Goal: Find specific page/section: Find specific page/section

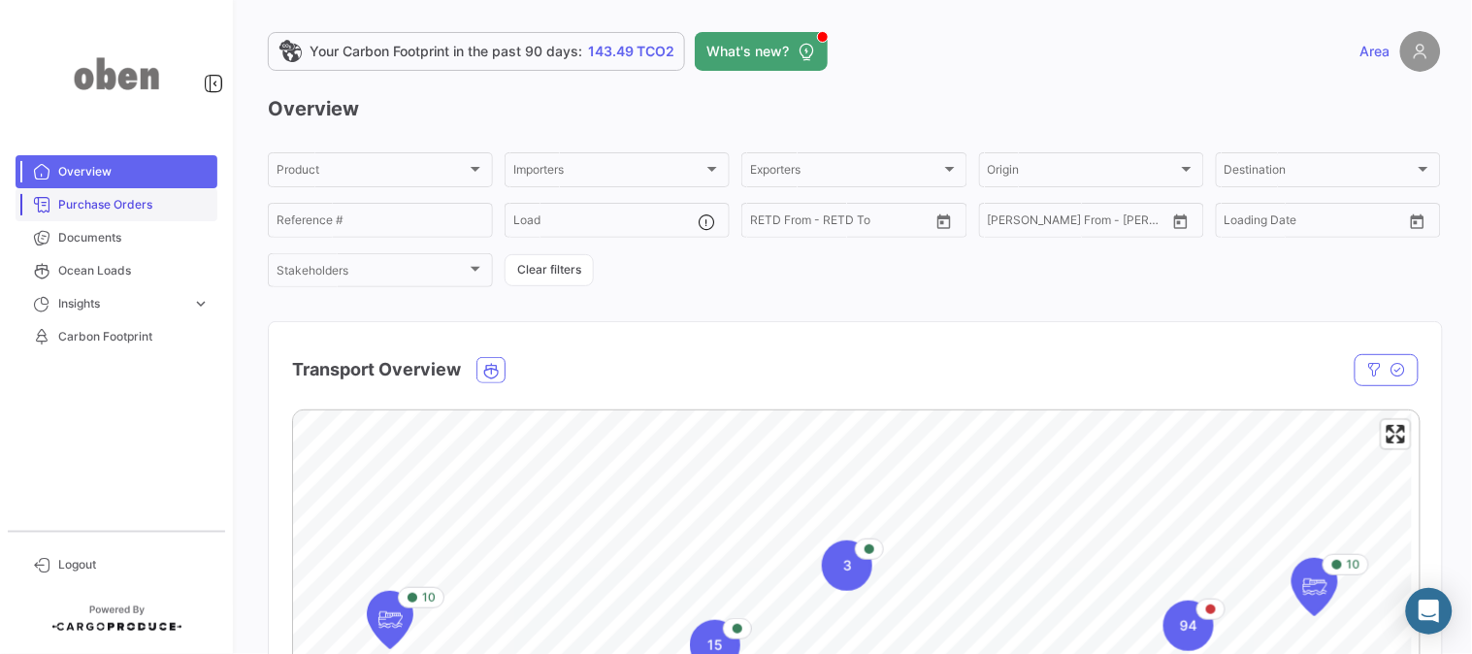
click at [108, 205] on span "Purchase Orders" at bounding box center [133, 204] width 151 height 17
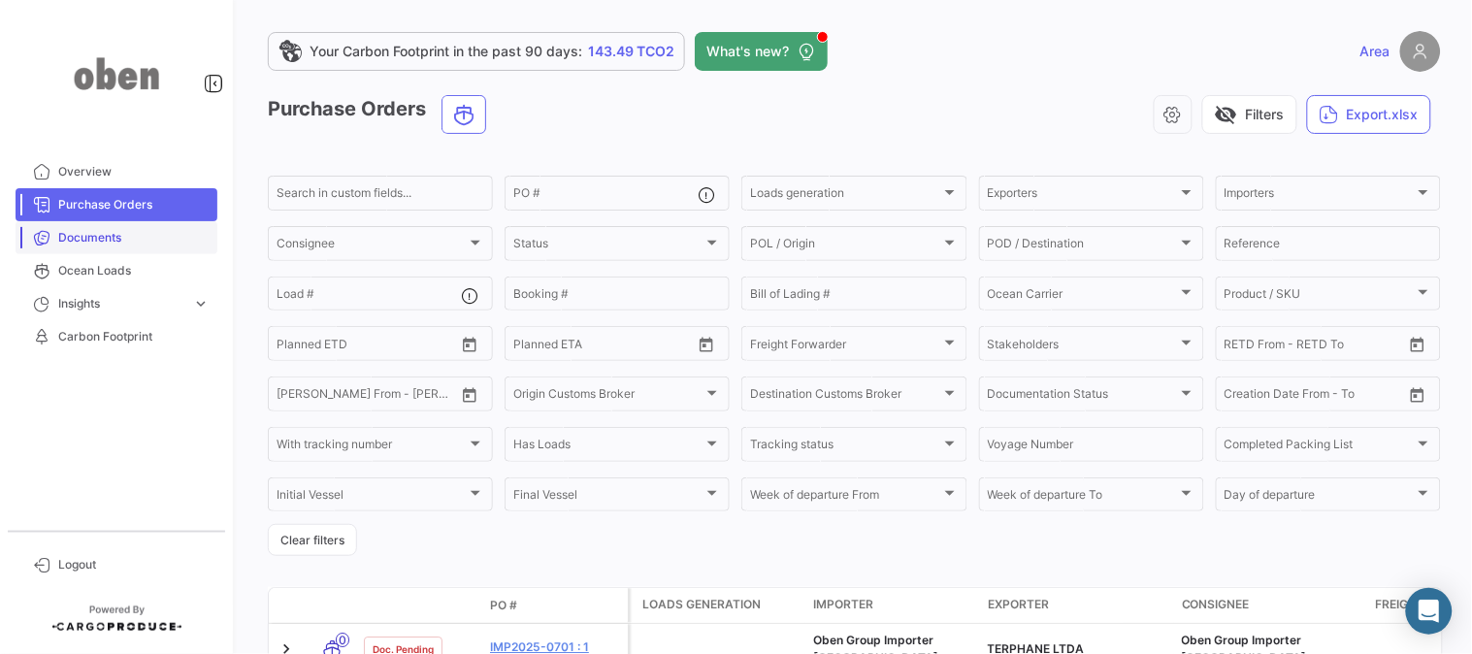
click at [87, 244] on span "Documents" at bounding box center [133, 237] width 151 height 17
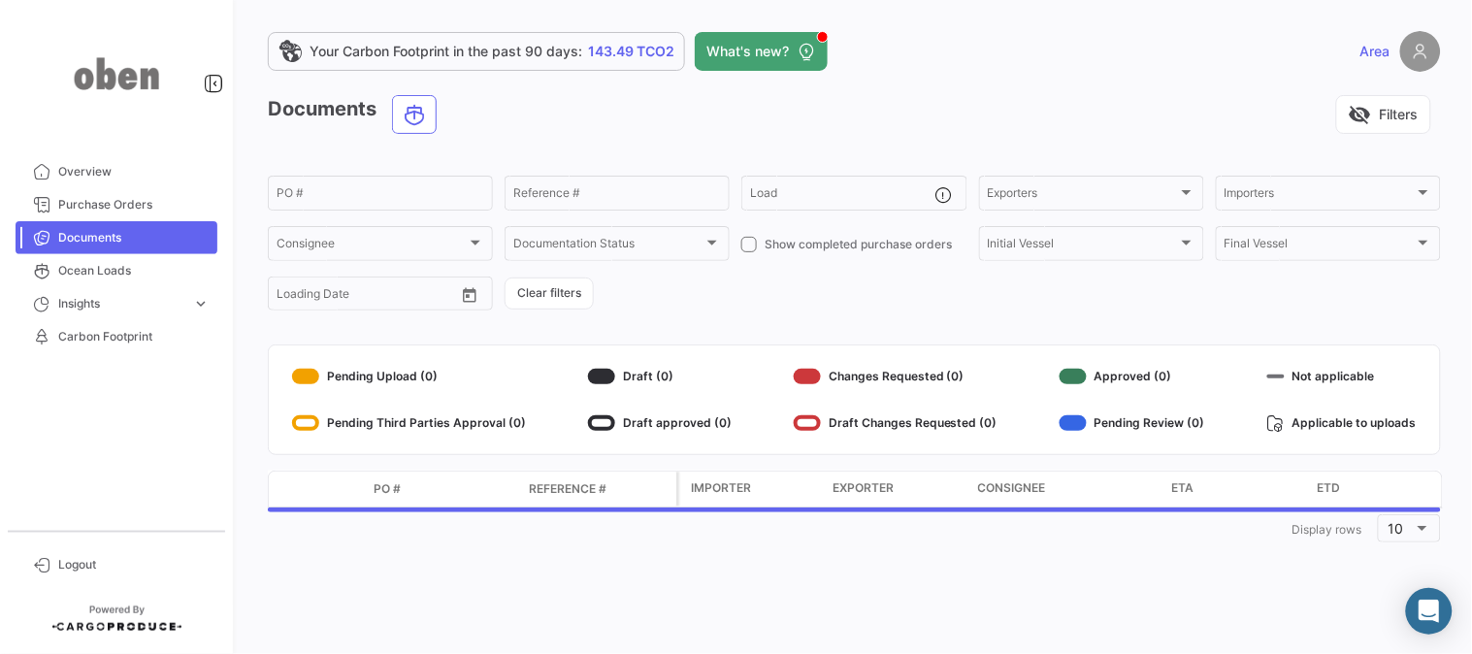
click at [670, 302] on form "PO # Reference # Load Exporters Exporters Importers Importers Consignee Consign…" at bounding box center [854, 243] width 1173 height 141
click at [109, 208] on span "Purchase Orders" at bounding box center [133, 204] width 151 height 17
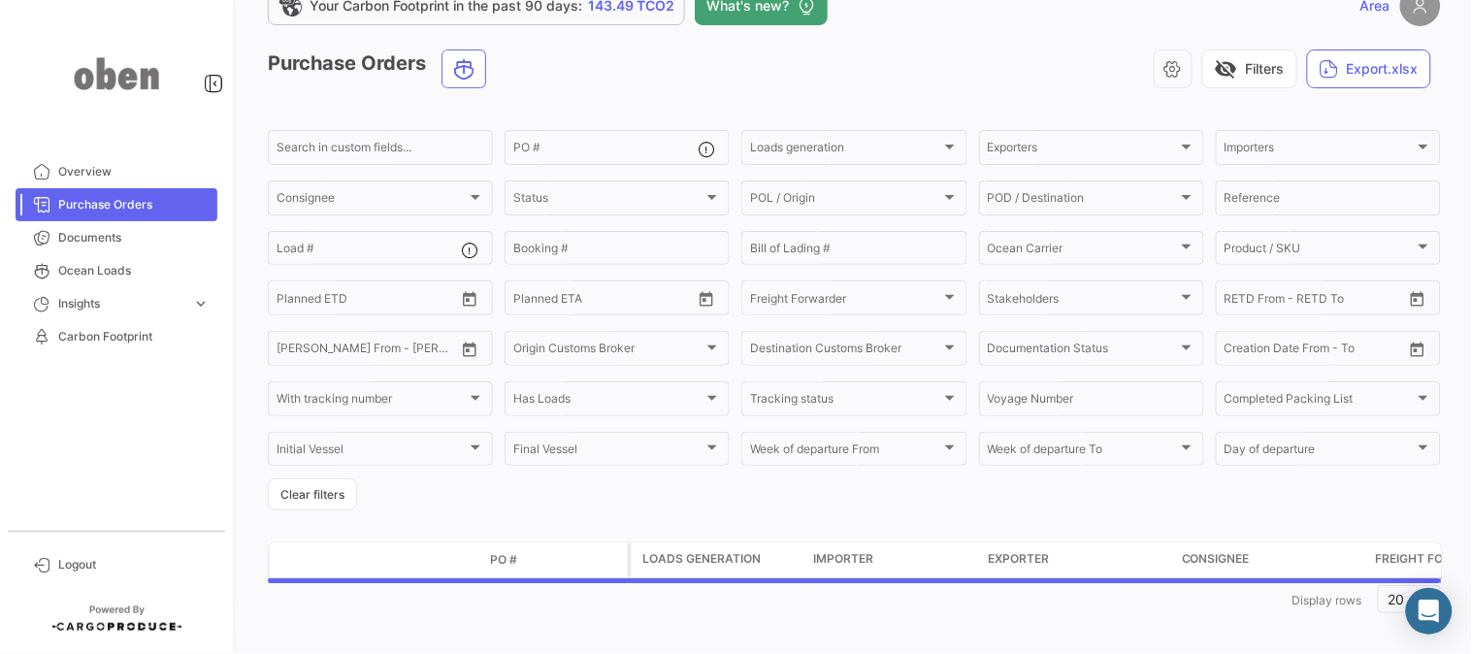
scroll to position [55, 0]
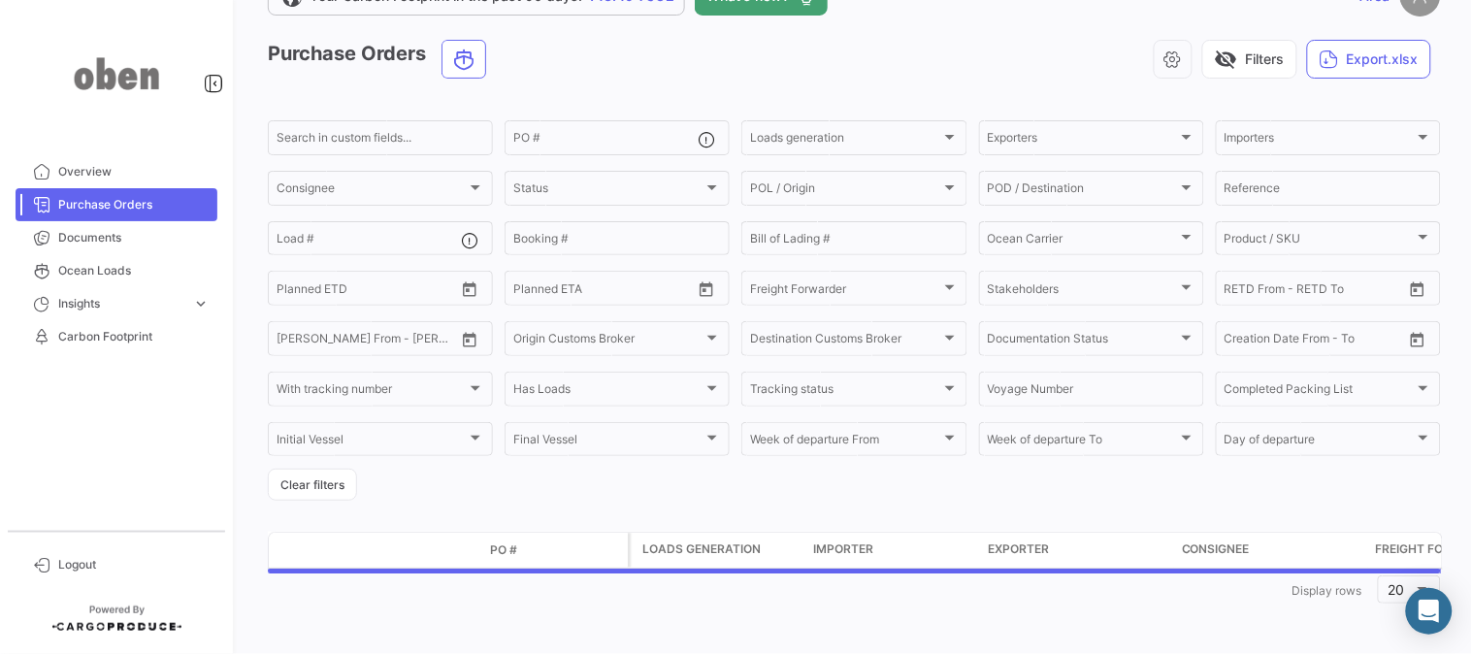
click at [541, 491] on form "Search in custom fields... PO # Loads generation Loads generation Exporters Exp…" at bounding box center [854, 308] width 1173 height 383
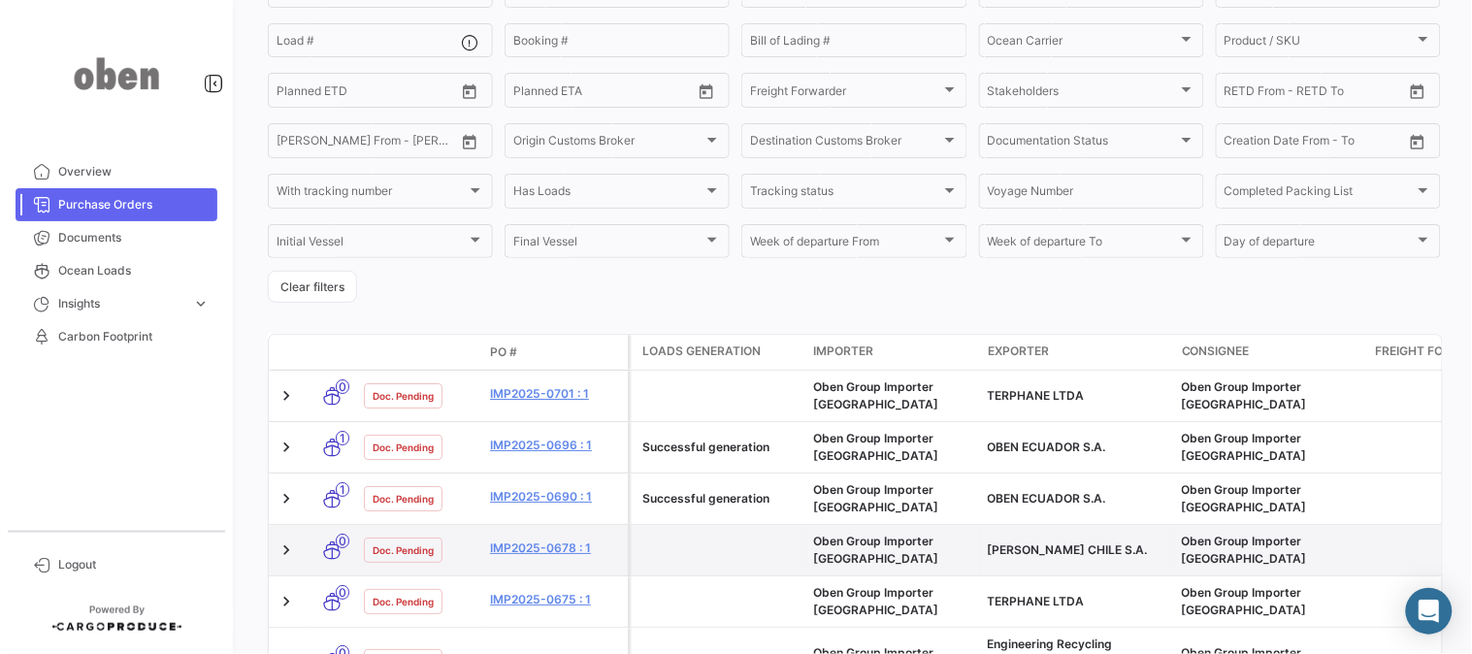
scroll to position [272, 0]
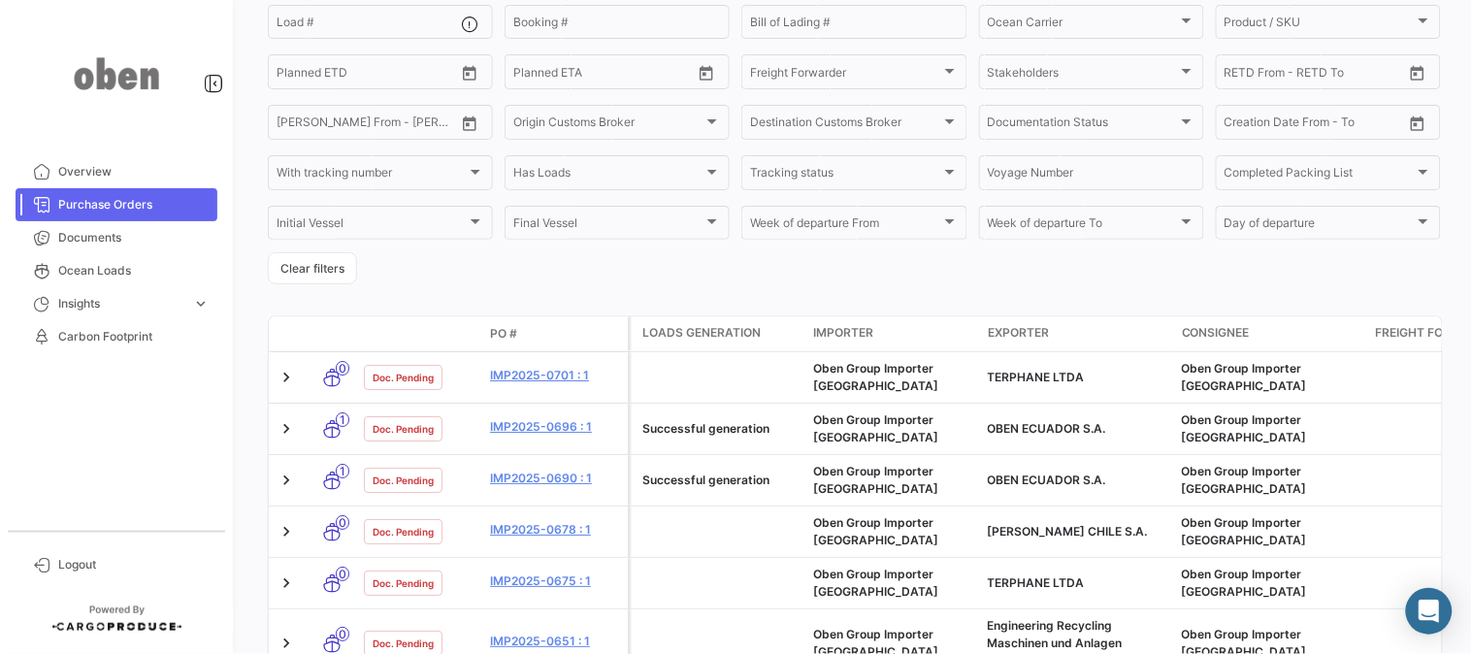
click at [657, 270] on form "Search in custom fields... PO # Loads generation Loads generation Exporters Exp…" at bounding box center [854, 92] width 1173 height 383
click at [849, 272] on form "Search in custom fields... PO # Loads generation Loads generation Exporters Exp…" at bounding box center [854, 92] width 1173 height 383
click at [729, 275] on form "Search in custom fields... PO # Loads generation Loads generation Exporters Exp…" at bounding box center [854, 92] width 1173 height 383
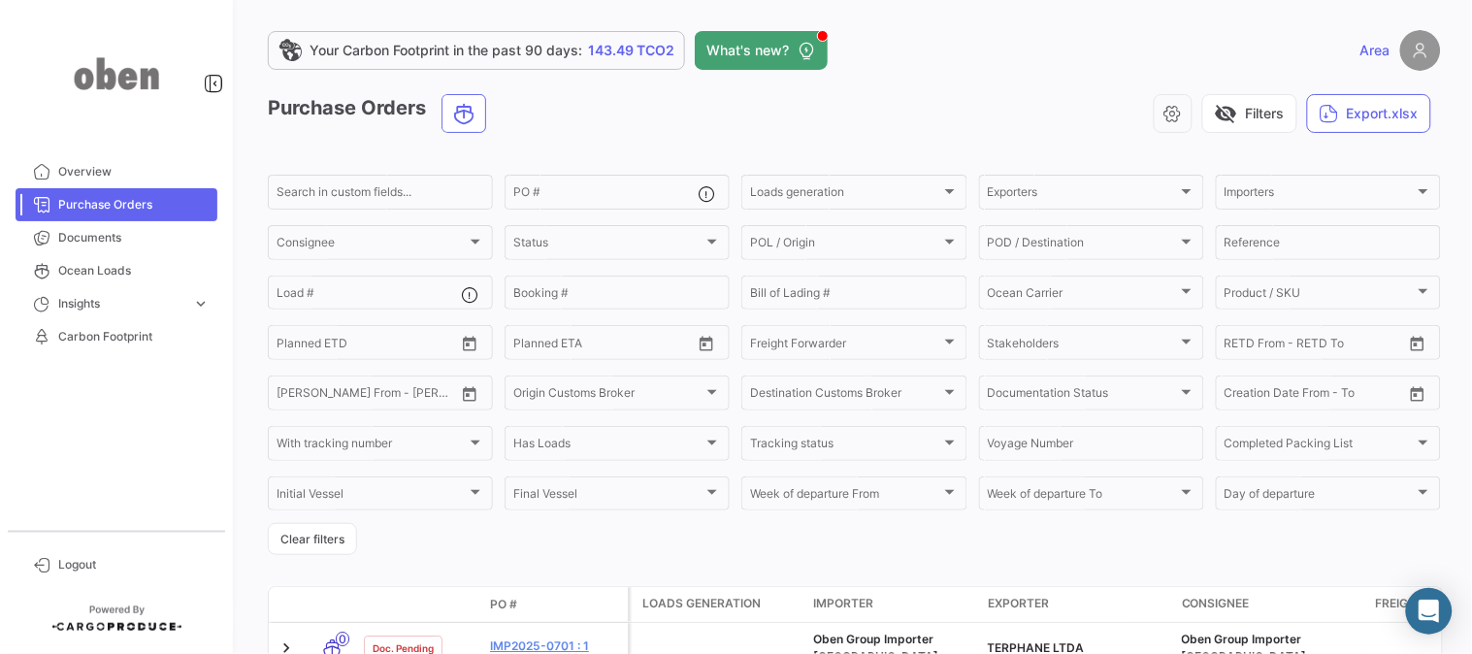
scroll to position [0, 0]
click at [112, 276] on span "Ocean Loads" at bounding box center [133, 270] width 151 height 17
click at [113, 310] on span "Insights" at bounding box center [121, 303] width 126 height 17
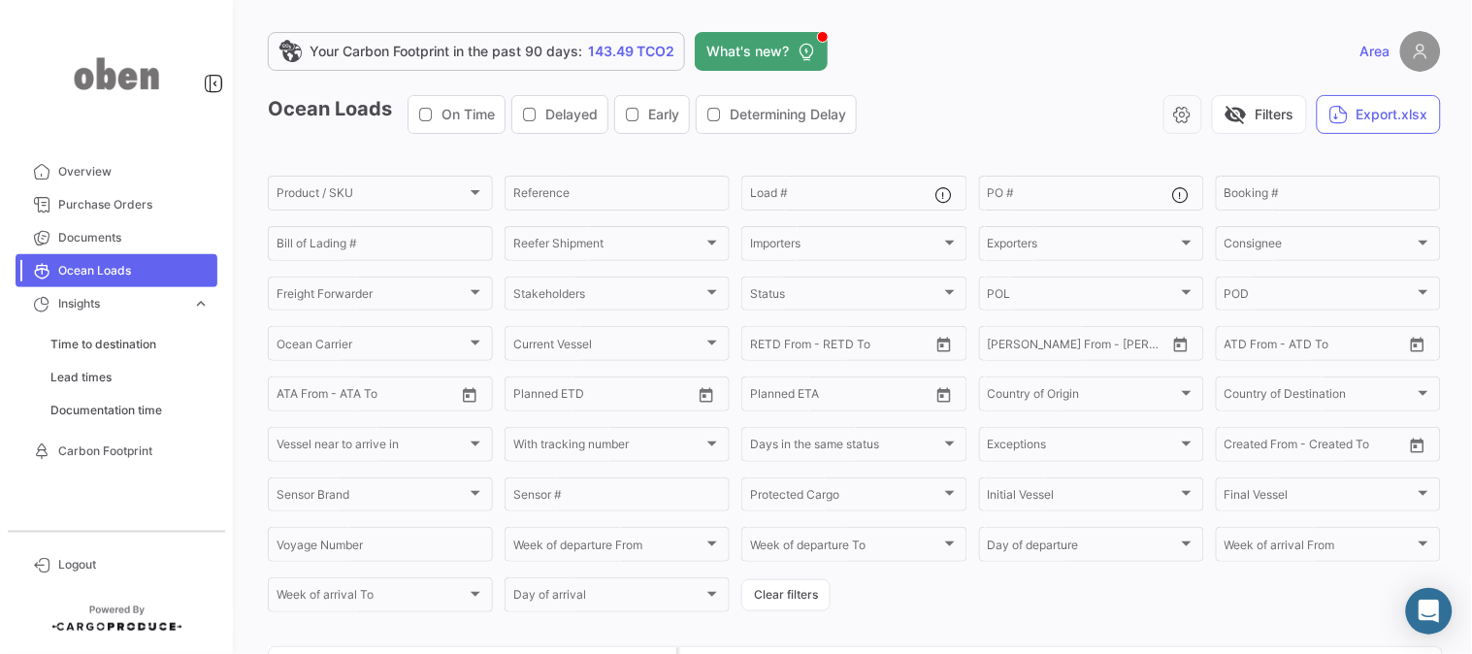
click at [726, 156] on app-list-header "Ocean Loads On Time Delayed Early Determining Delay visibility_off Filters Expo…" at bounding box center [854, 355] width 1173 height 520
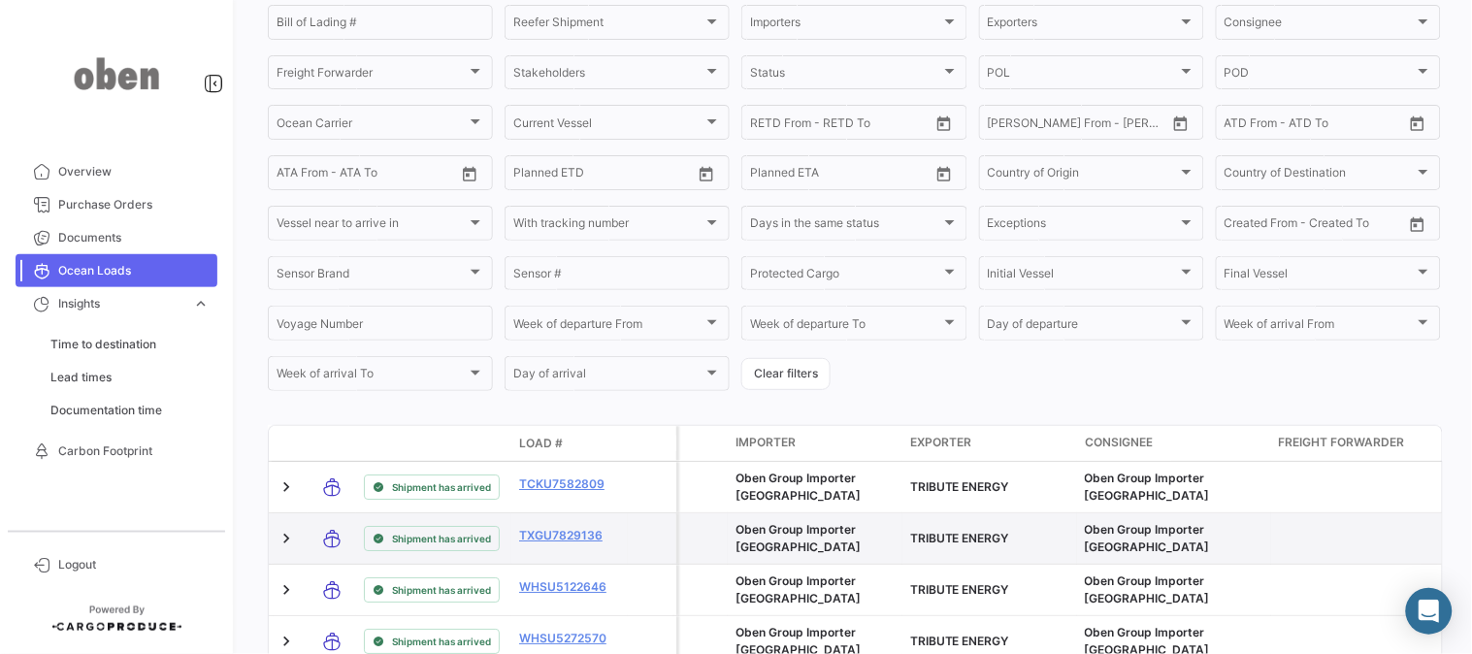
scroll to position [215, 0]
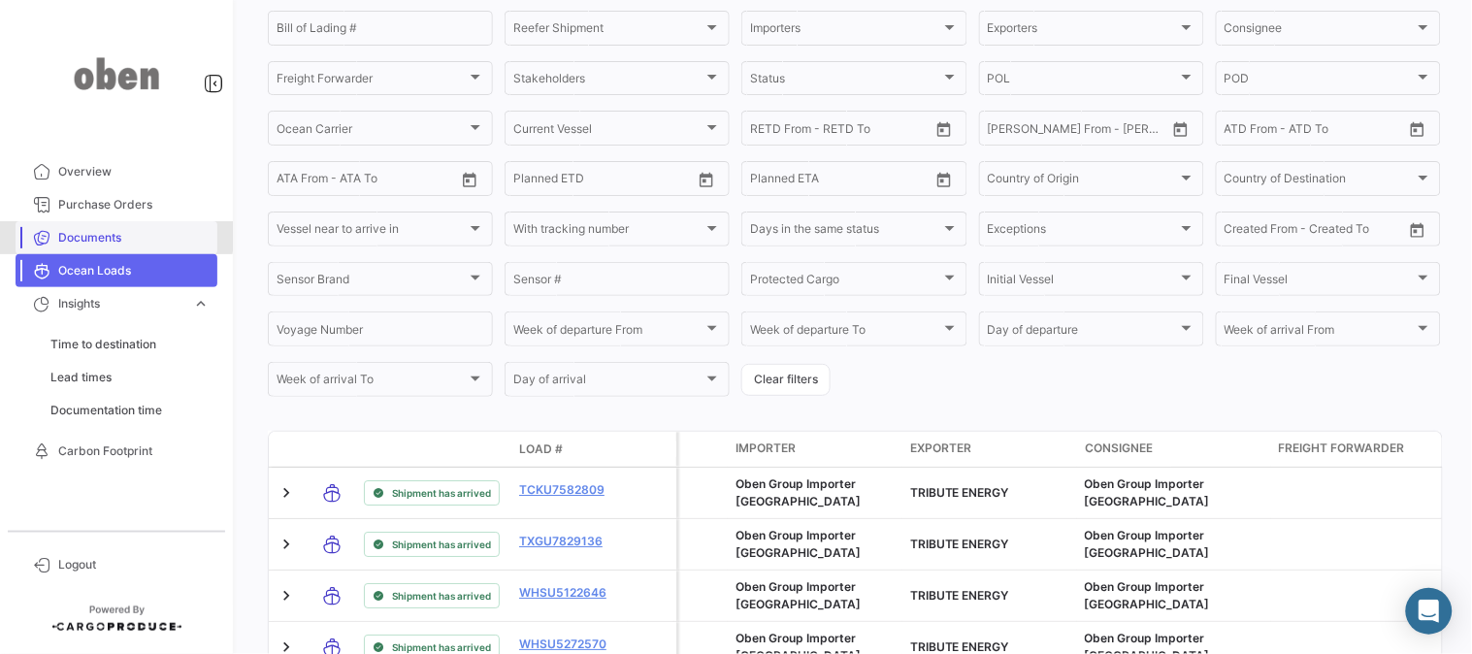
click at [84, 229] on span "Documents" at bounding box center [133, 237] width 151 height 17
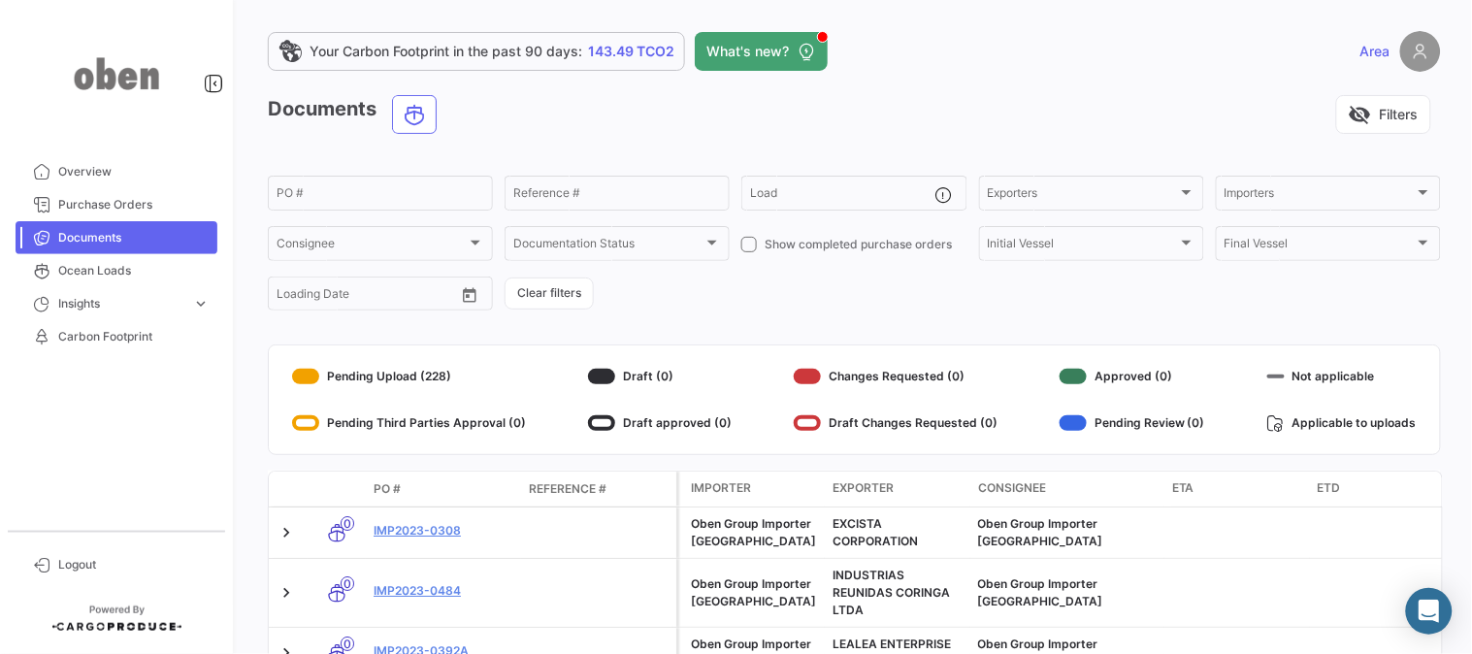
click at [991, 113] on div "visibility_off Filters" at bounding box center [946, 114] width 988 height 39
click at [1409, 63] on img at bounding box center [1420, 51] width 41 height 41
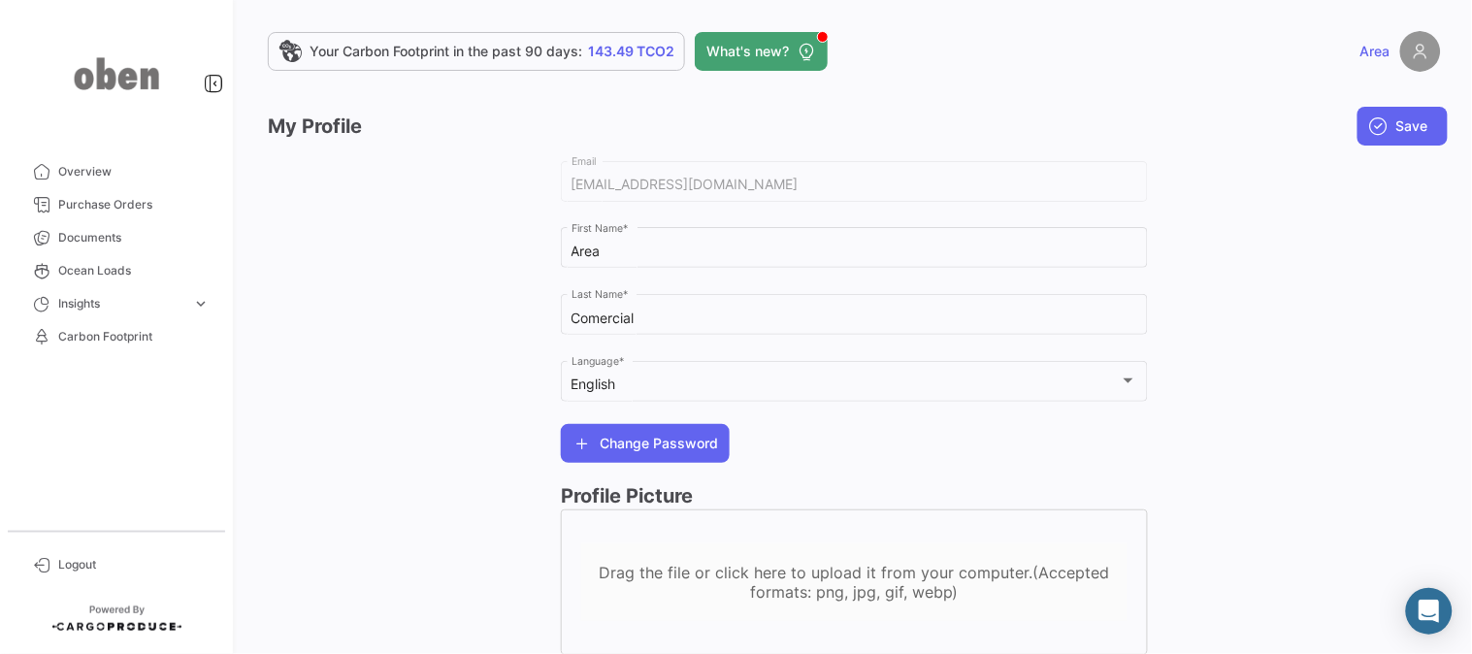
scroll to position [65, 0]
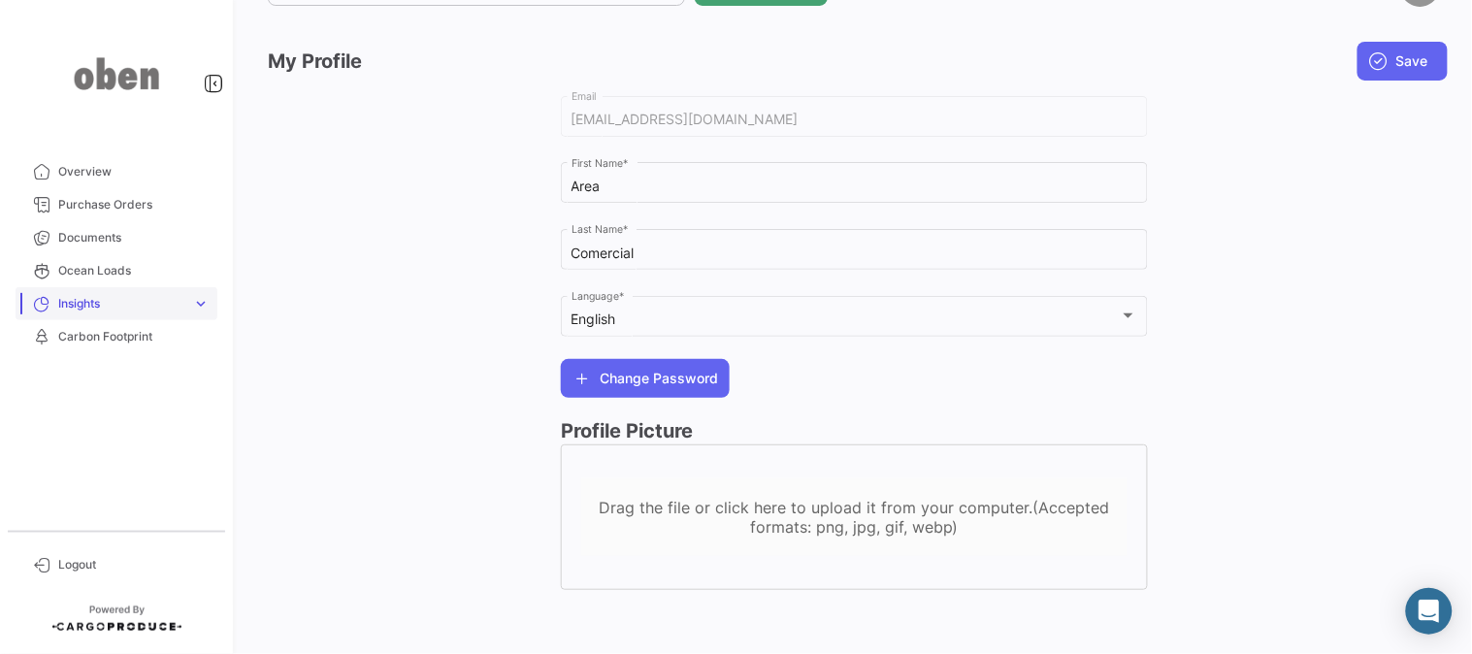
click at [198, 305] on span "expand_more" at bounding box center [200, 303] width 17 height 17
click at [166, 269] on span "Ocean Loads" at bounding box center [133, 270] width 151 height 17
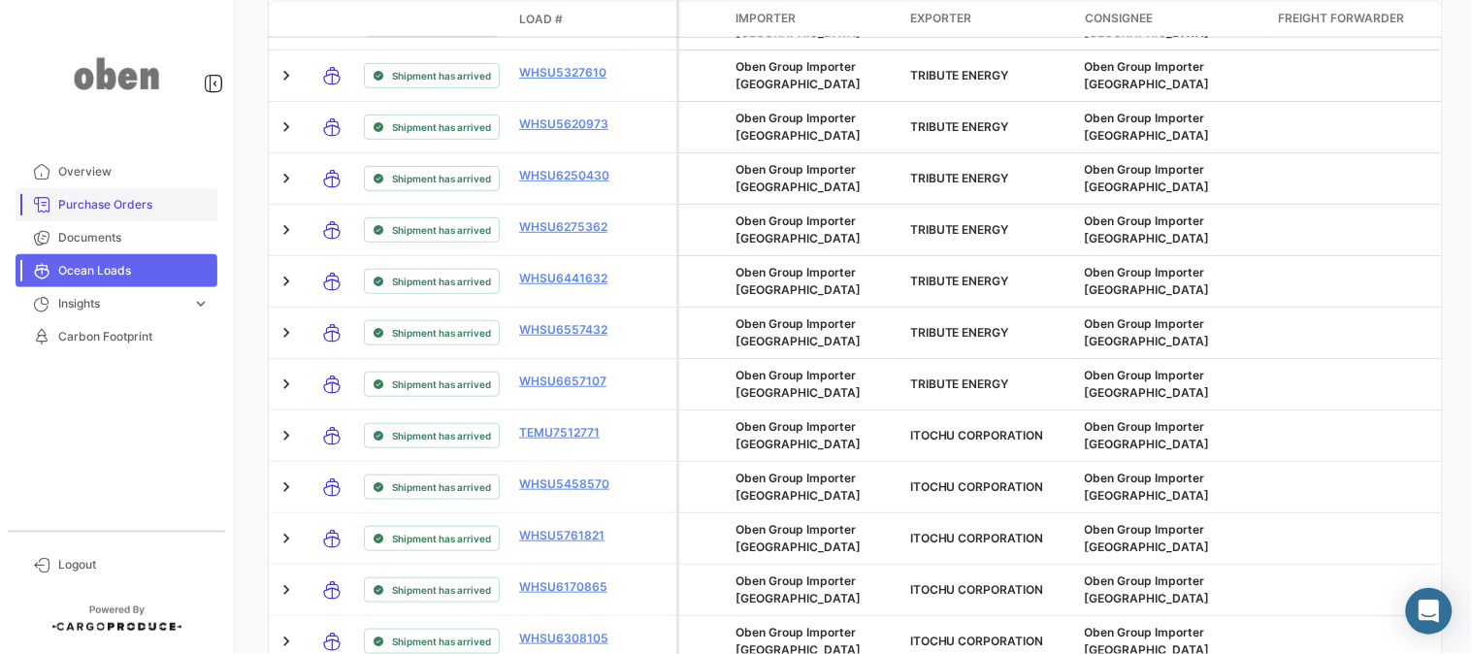
scroll to position [405, 0]
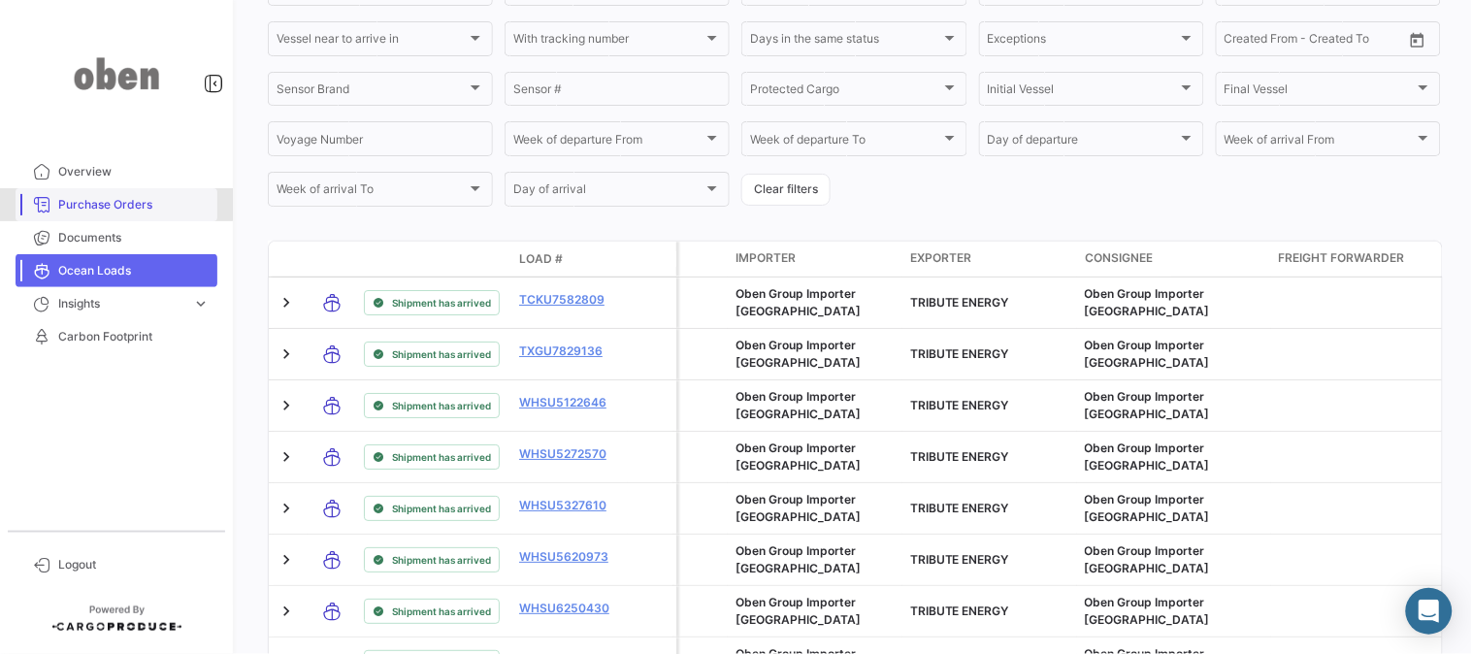
click at [111, 199] on span "Purchase Orders" at bounding box center [133, 204] width 151 height 17
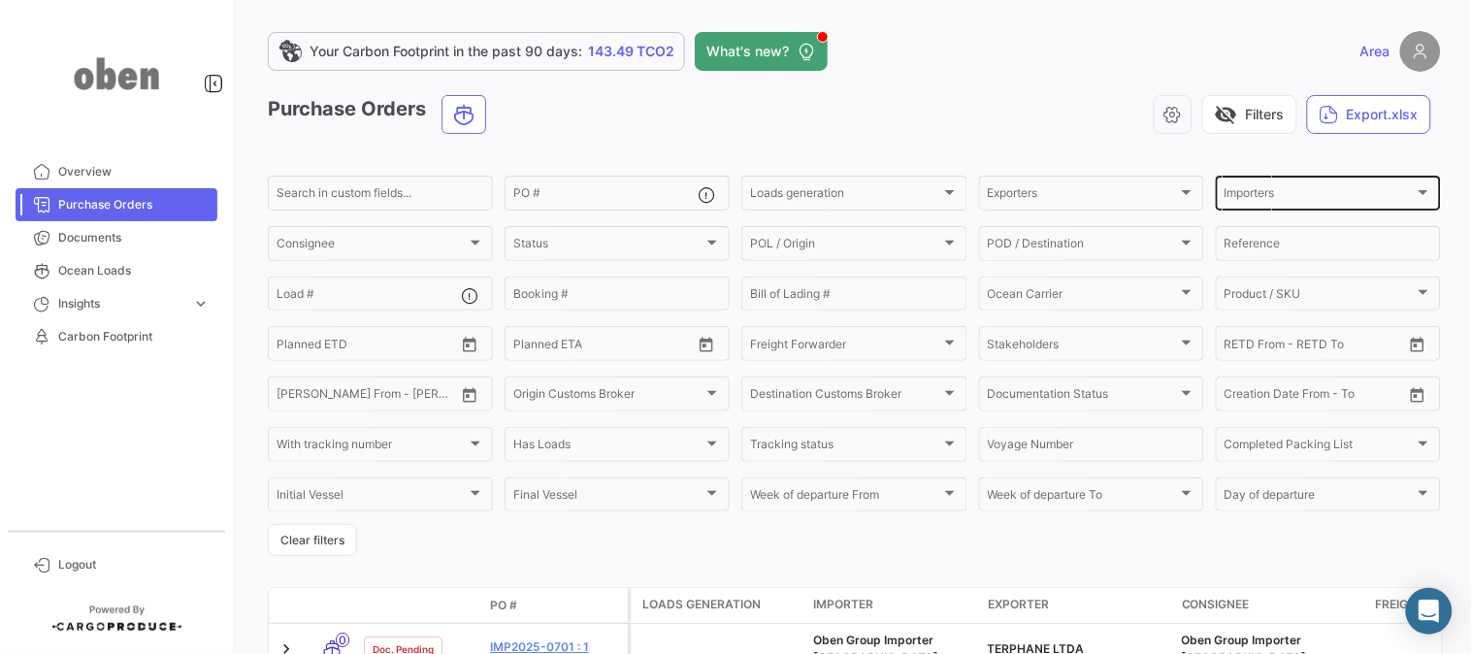
click at [1259, 199] on span "Importers" at bounding box center [1319, 196] width 190 height 14
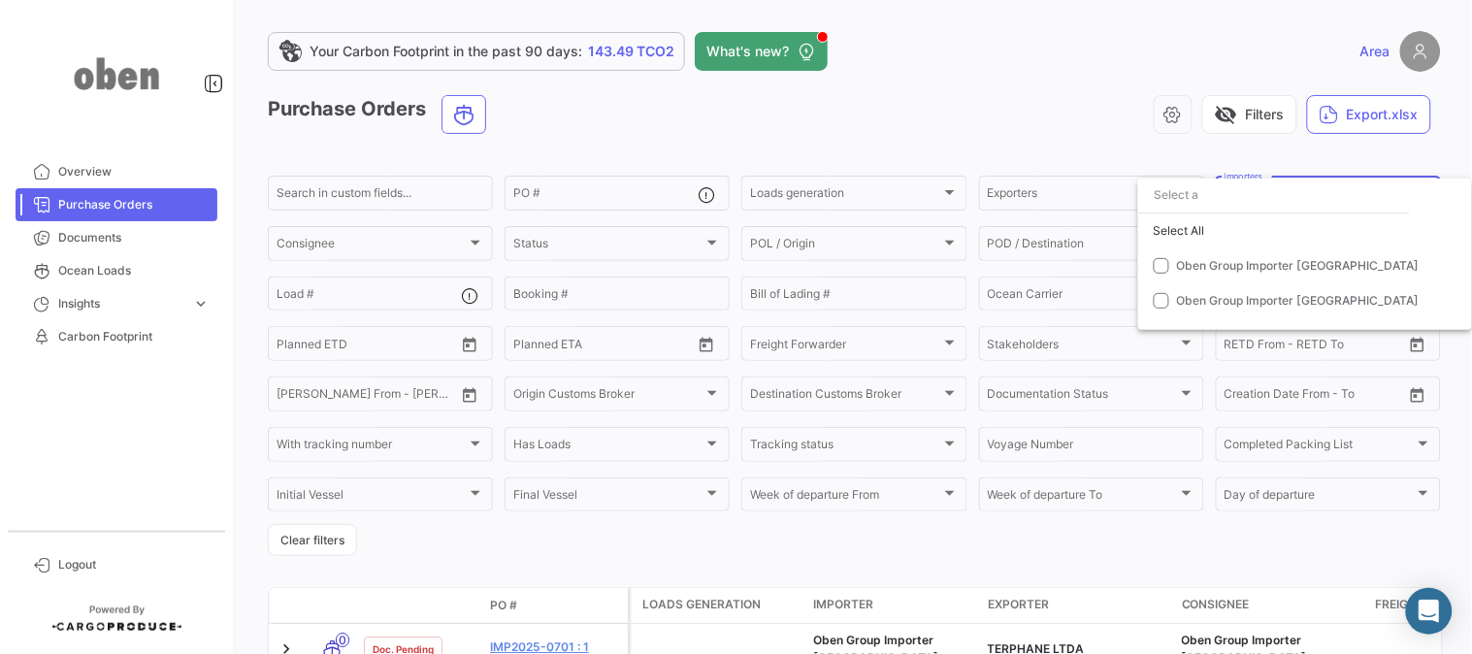
click at [1065, 108] on div at bounding box center [736, 327] width 1472 height 654
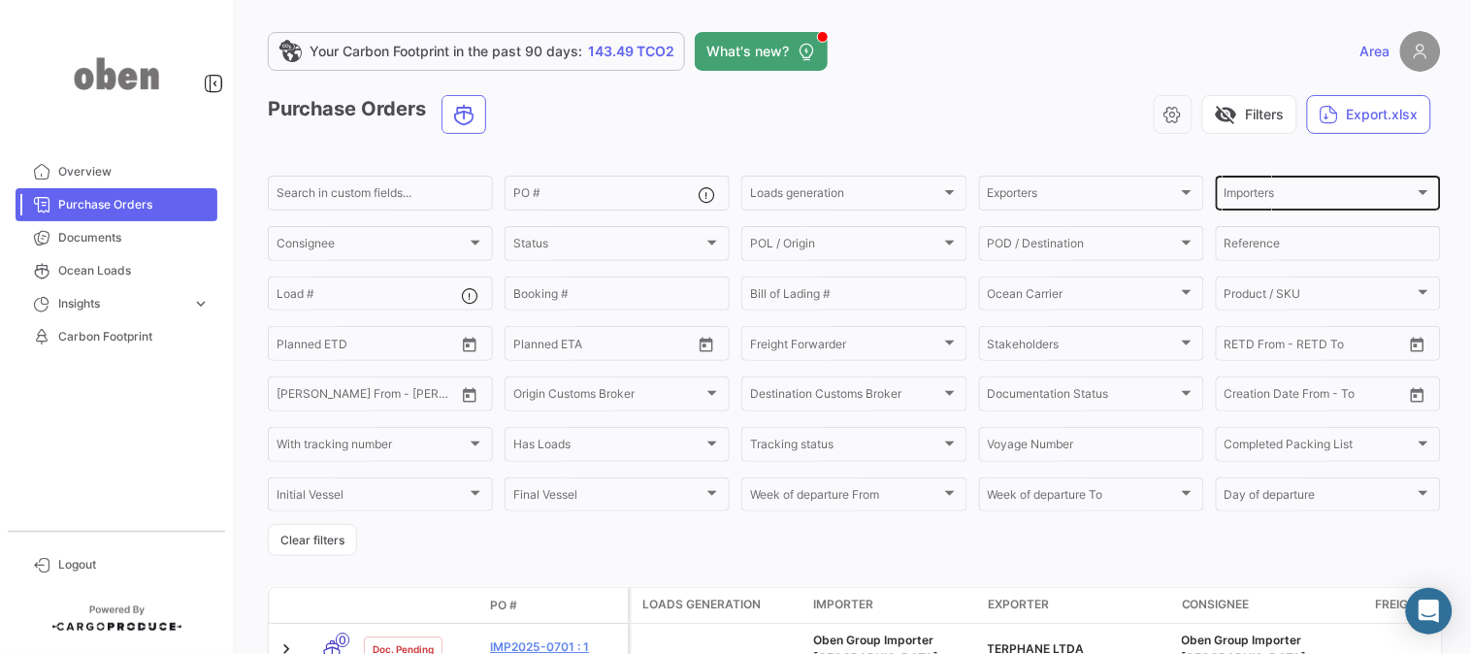
click at [1272, 189] on div "Importers" at bounding box center [1319, 196] width 190 height 14
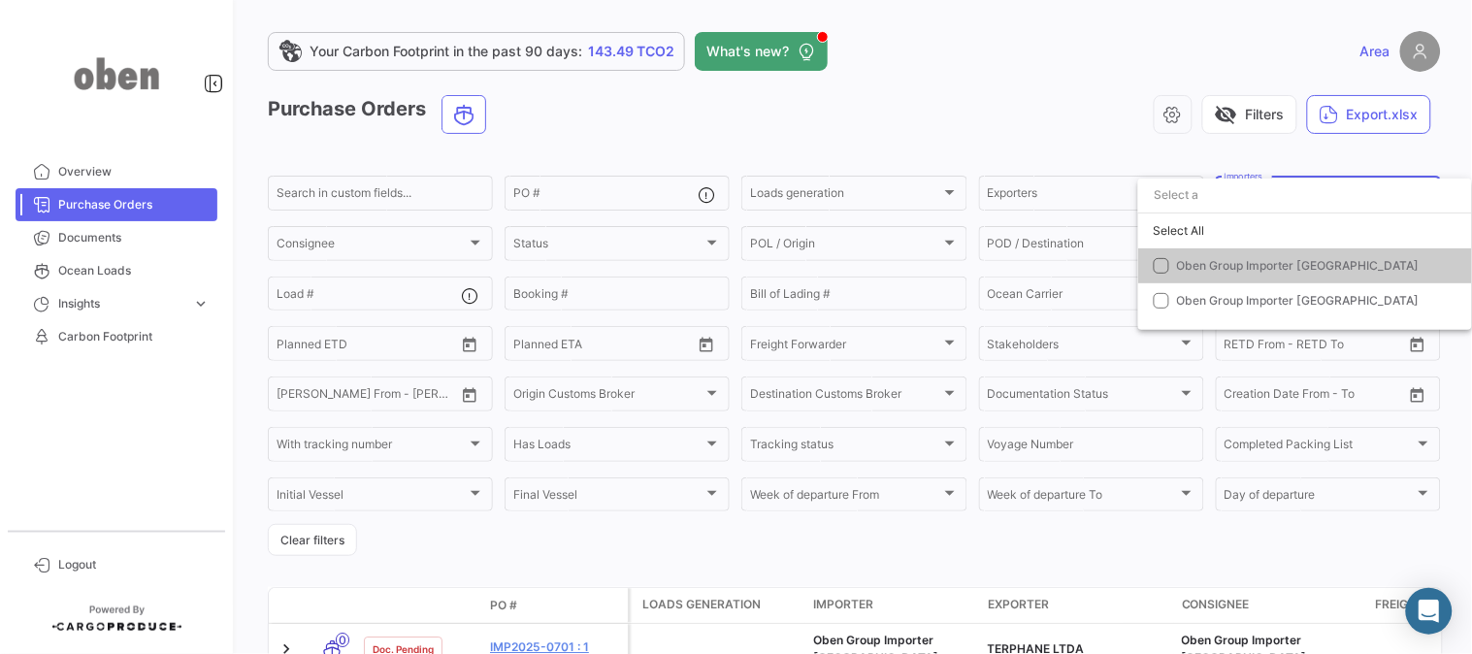
click at [942, 127] on div at bounding box center [736, 327] width 1472 height 654
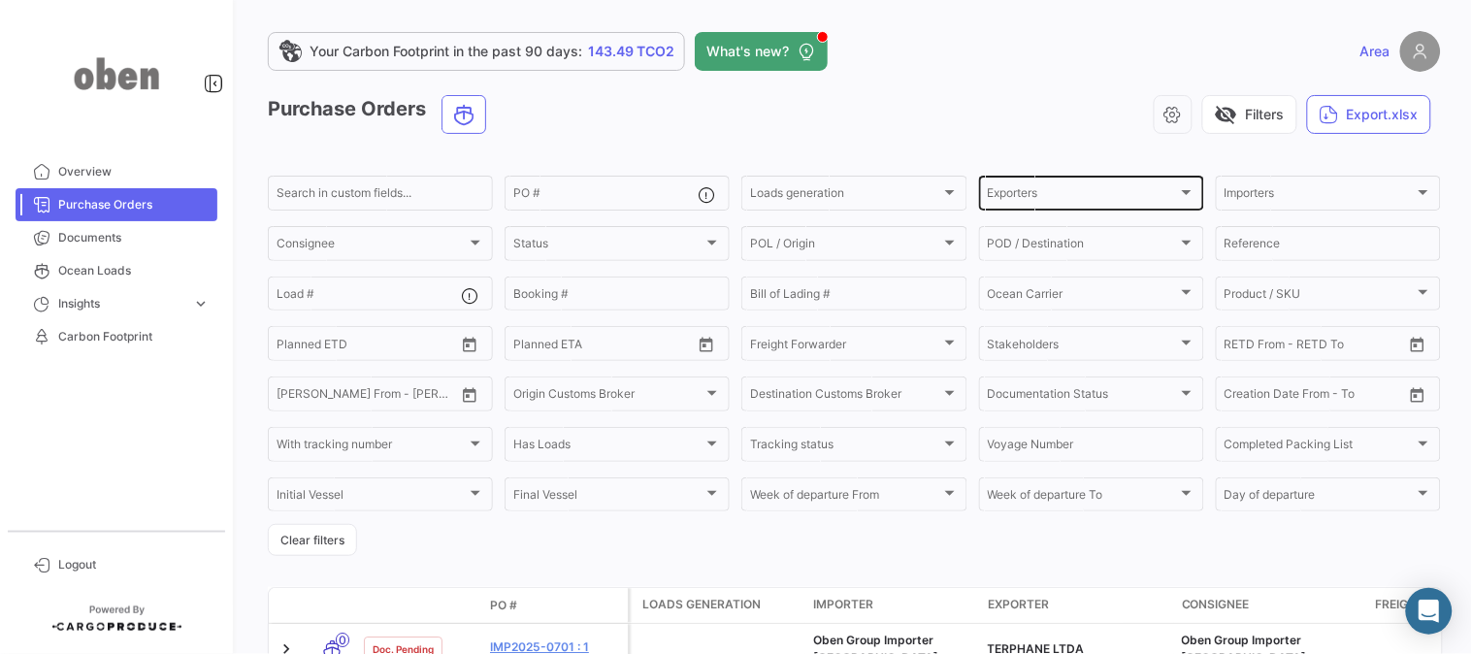
click at [1079, 195] on div "Exporters" at bounding box center [1083, 196] width 190 height 14
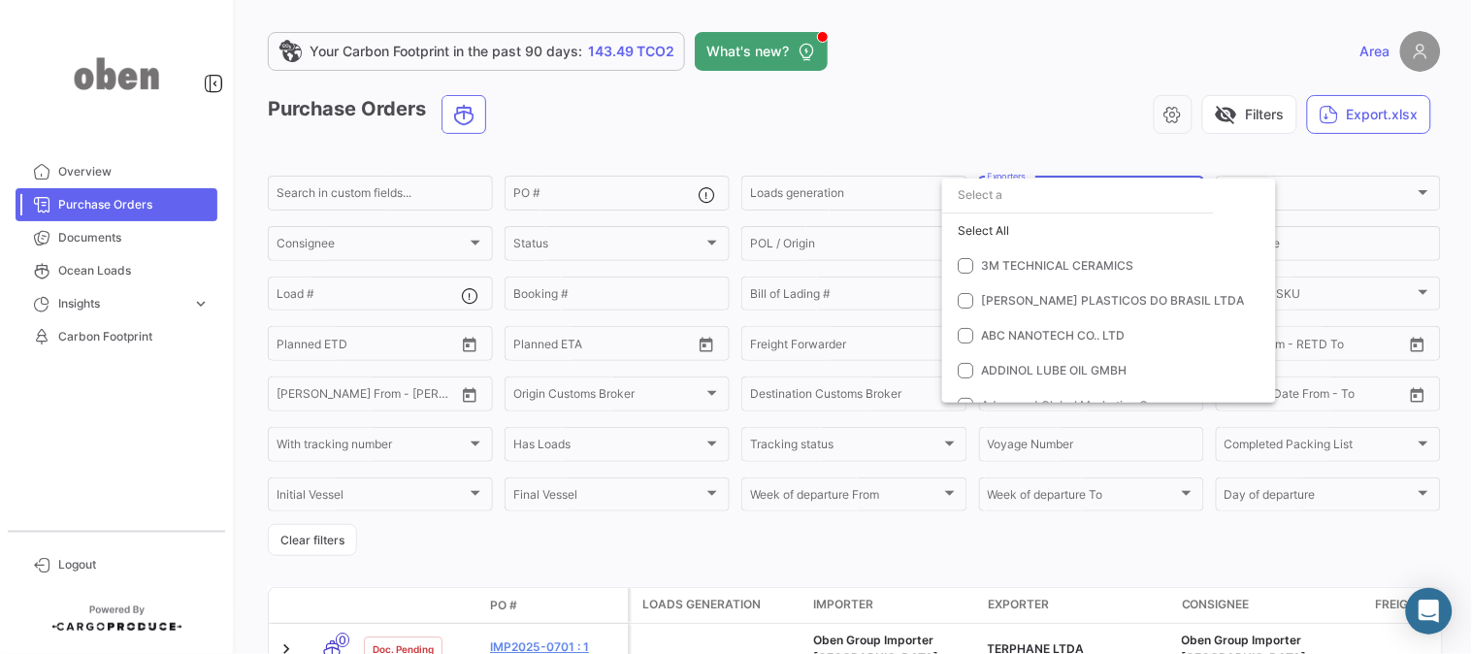
click at [1007, 45] on div at bounding box center [736, 327] width 1472 height 654
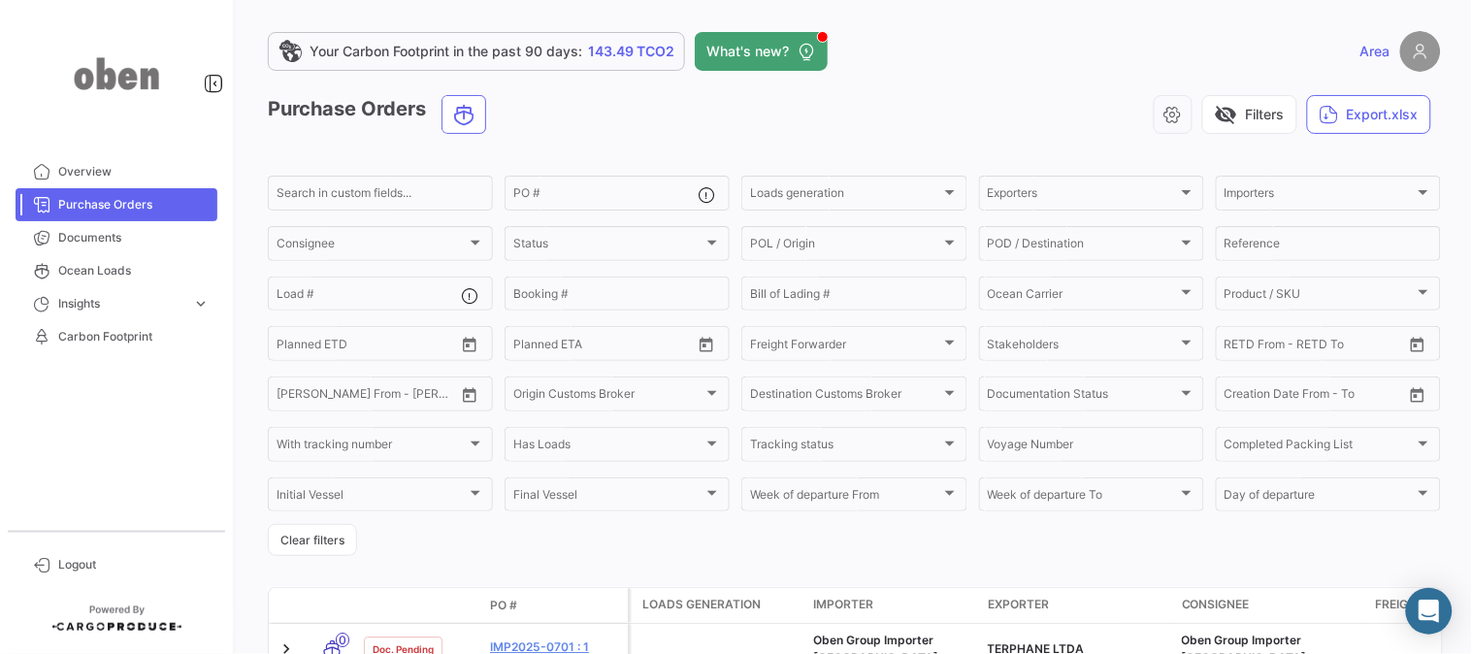
click at [1016, 103] on div "visibility_off Filters Export.xlsx" at bounding box center [971, 114] width 939 height 39
click at [1011, 108] on div "visibility_off Filters Export.xlsx" at bounding box center [971, 114] width 939 height 39
click at [1246, 197] on span "Importers" at bounding box center [1319, 196] width 190 height 14
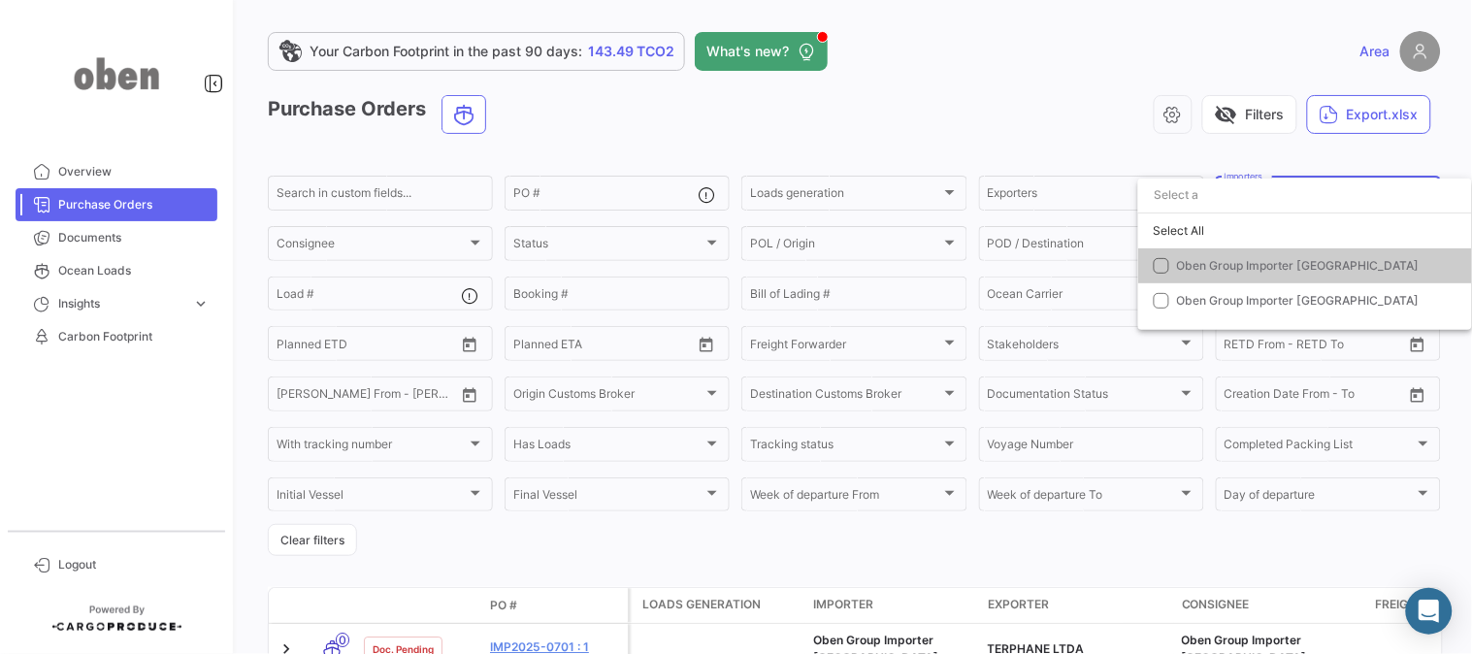
click at [981, 120] on div at bounding box center [736, 327] width 1472 height 654
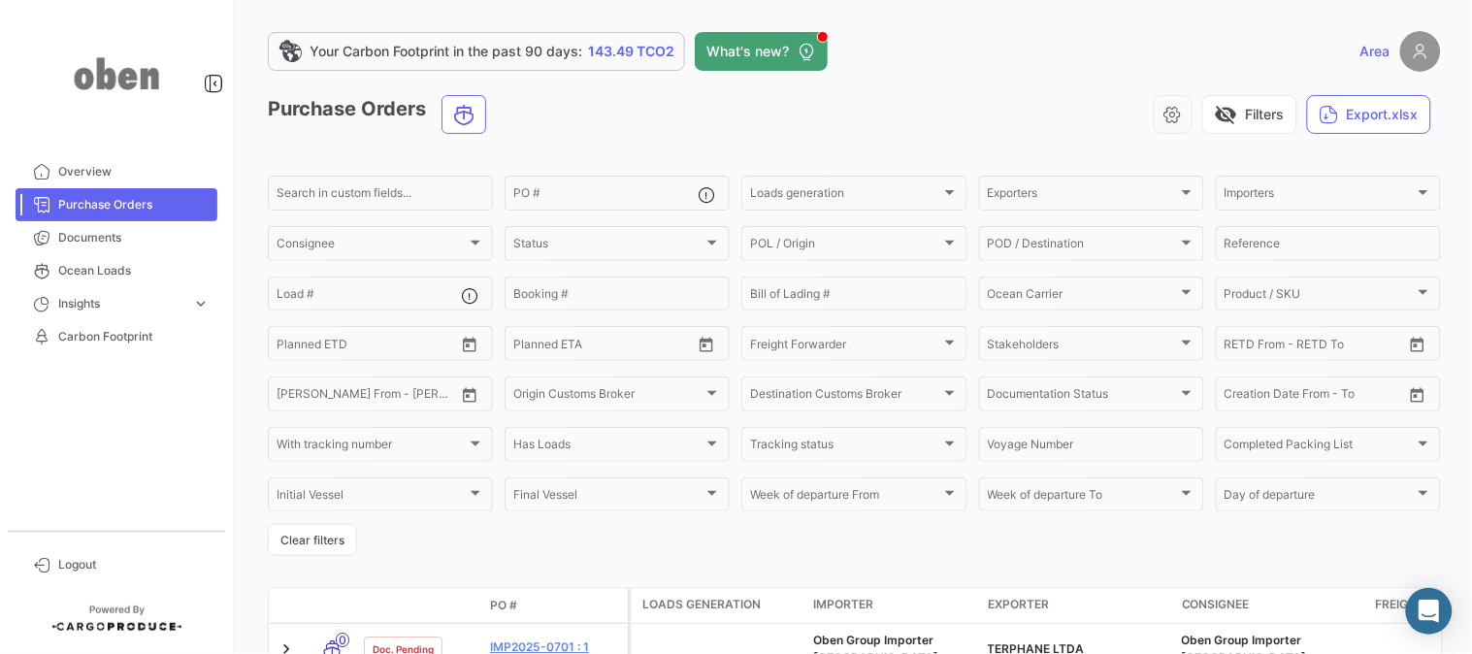
drag, startPoint x: 953, startPoint y: 70, endPoint x: 985, endPoint y: 108, distance: 49.6
click at [985, 108] on div "Your Carbon Footprint in the past 90 days: 143.49 TCO2 What's new? Area Purchas…" at bounding box center [854, 327] width 1235 height 654
click at [985, 108] on div "visibility_off Filters Export.xlsx" at bounding box center [971, 114] width 939 height 39
click at [972, 99] on div "visibility_off Filters Export.xlsx" at bounding box center [971, 114] width 939 height 39
click at [980, 91] on app-header "Your Carbon Footprint in the past 90 days: 143.49 TCO2 What's new? Area" at bounding box center [854, 63] width 1173 height 64
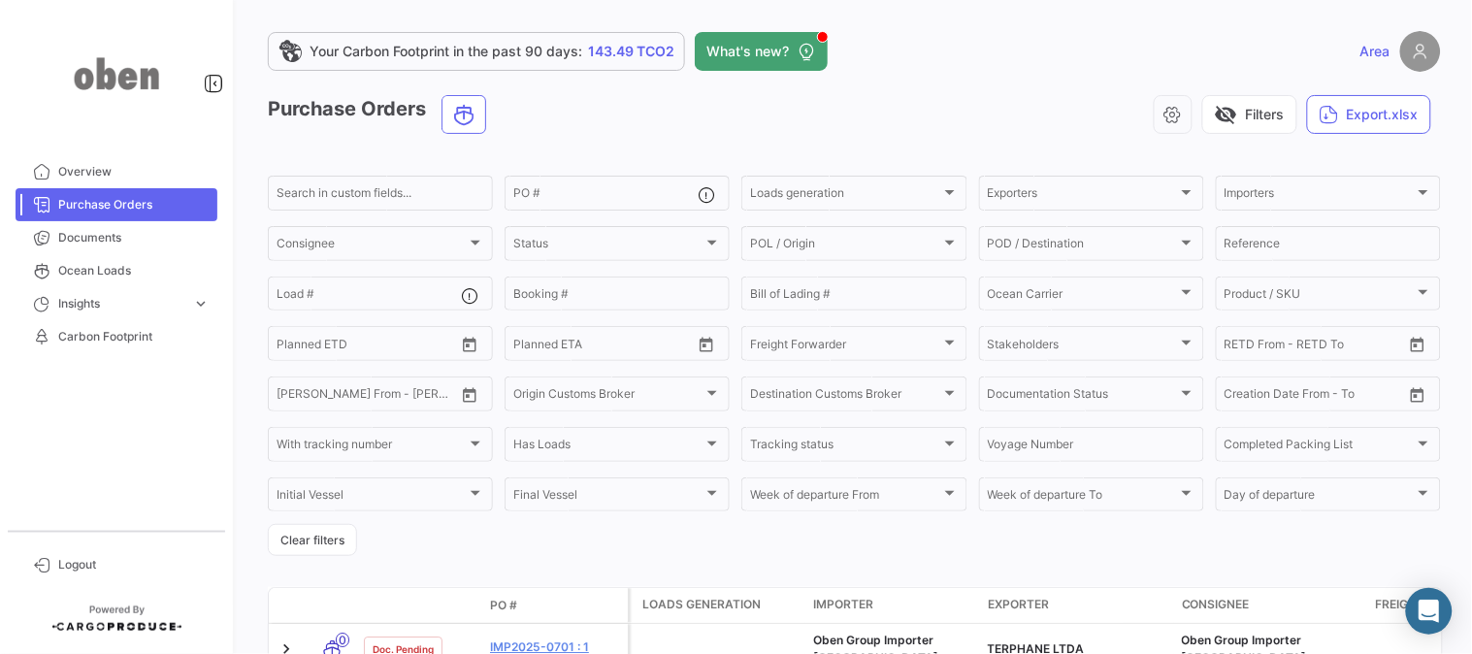
click at [956, 114] on div "visibility_off Filters Export.xlsx" at bounding box center [971, 114] width 939 height 39
